Goal: Transaction & Acquisition: Purchase product/service

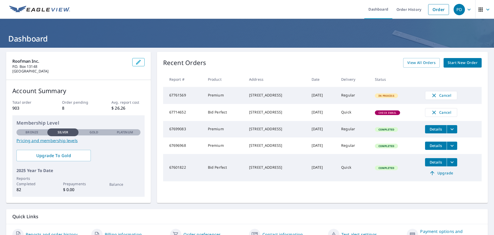
click at [461, 66] on span "Start New Order" at bounding box center [463, 62] width 30 height 6
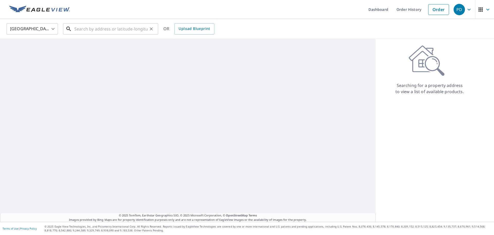
click at [124, 28] on input "text" at bounding box center [110, 29] width 73 height 14
paste input "[STREET_ADDRESS]"
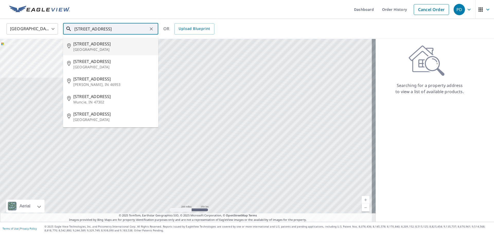
click at [105, 41] on span "[STREET_ADDRESS]" at bounding box center [113, 44] width 81 height 6
type input "[STREET_ADDRESS]"
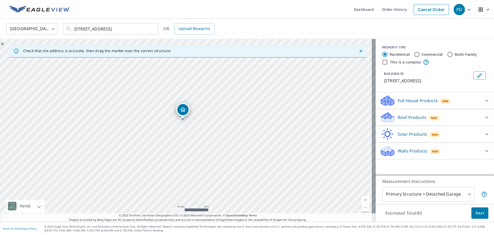
click at [431, 119] on span "New" at bounding box center [434, 118] width 6 height 4
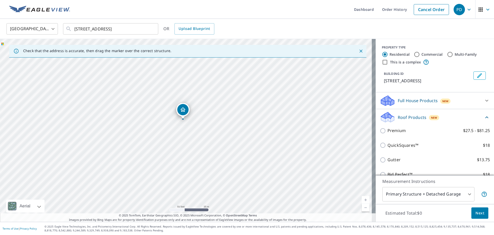
scroll to position [26, 0]
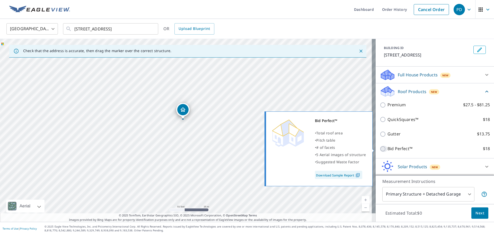
click at [380, 148] on input "Bid Perfect™ $18" at bounding box center [384, 148] width 8 height 6
checkbox input "true"
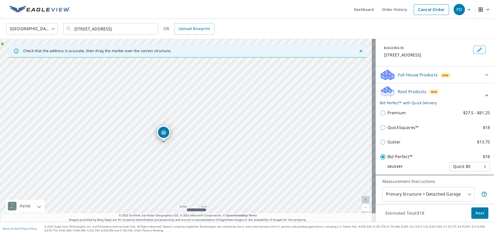
drag, startPoint x: 153, startPoint y: 70, endPoint x: 171, endPoint y: 87, distance: 25.1
click at [171, 87] on div "[STREET_ADDRESS]" at bounding box center [188, 130] width 376 height 183
drag, startPoint x: 179, startPoint y: 90, endPoint x: 183, endPoint y: 123, distance: 33.8
click at [183, 124] on div "[STREET_ADDRESS]" at bounding box center [188, 130] width 376 height 183
click at [476, 212] on span "Next" at bounding box center [480, 213] width 9 height 6
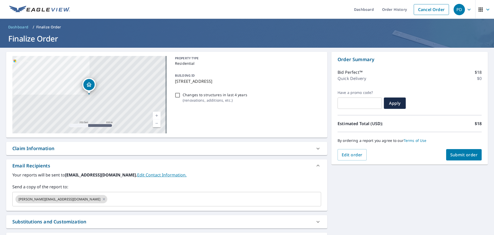
click at [465, 151] on button "Submit order" at bounding box center [465, 154] width 36 height 11
